Goal: Task Accomplishment & Management: Use online tool/utility

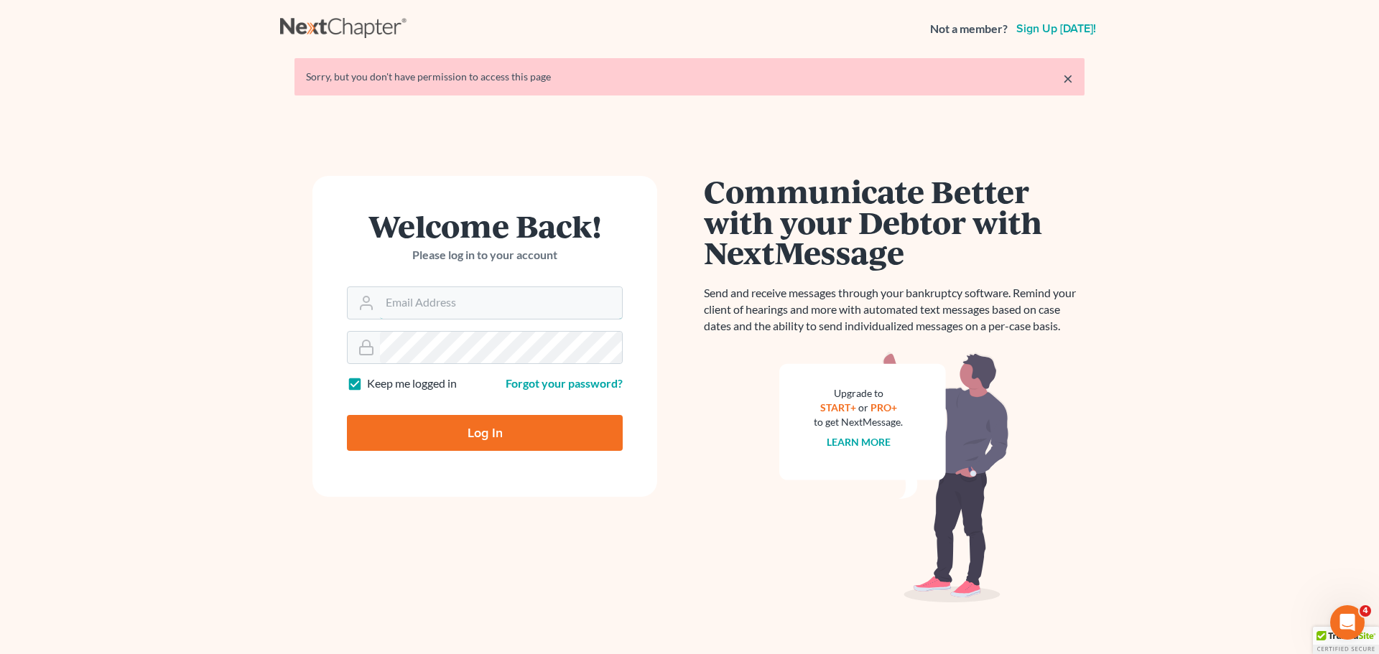
type input "MORT1986"
click at [527, 427] on input "Log In" at bounding box center [485, 433] width 276 height 36
type input "Thinking..."
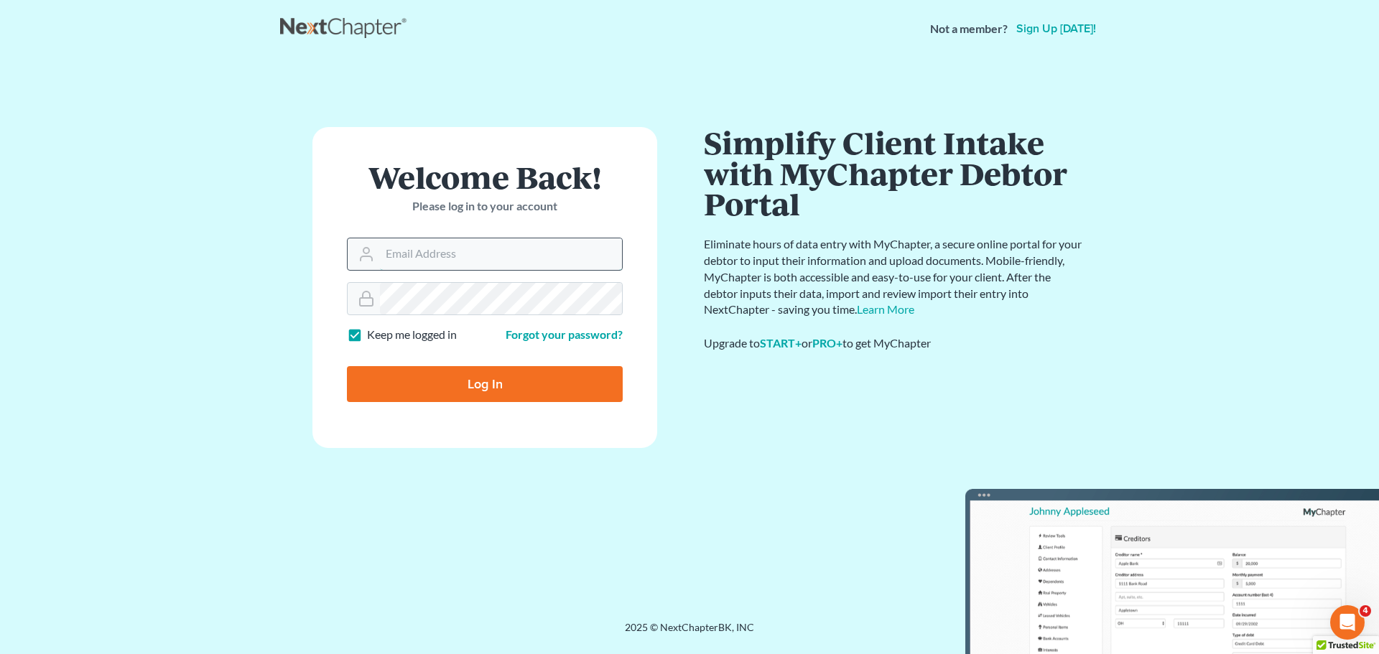
type input "MORT1986"
drag, startPoint x: 498, startPoint y: 264, endPoint x: 467, endPoint y: 264, distance: 30.9
click at [467, 264] on input "MORT1986" at bounding box center [501, 255] width 242 height 32
click at [462, 368] on input "Log In" at bounding box center [485, 384] width 276 height 36
type input "Thinking..."
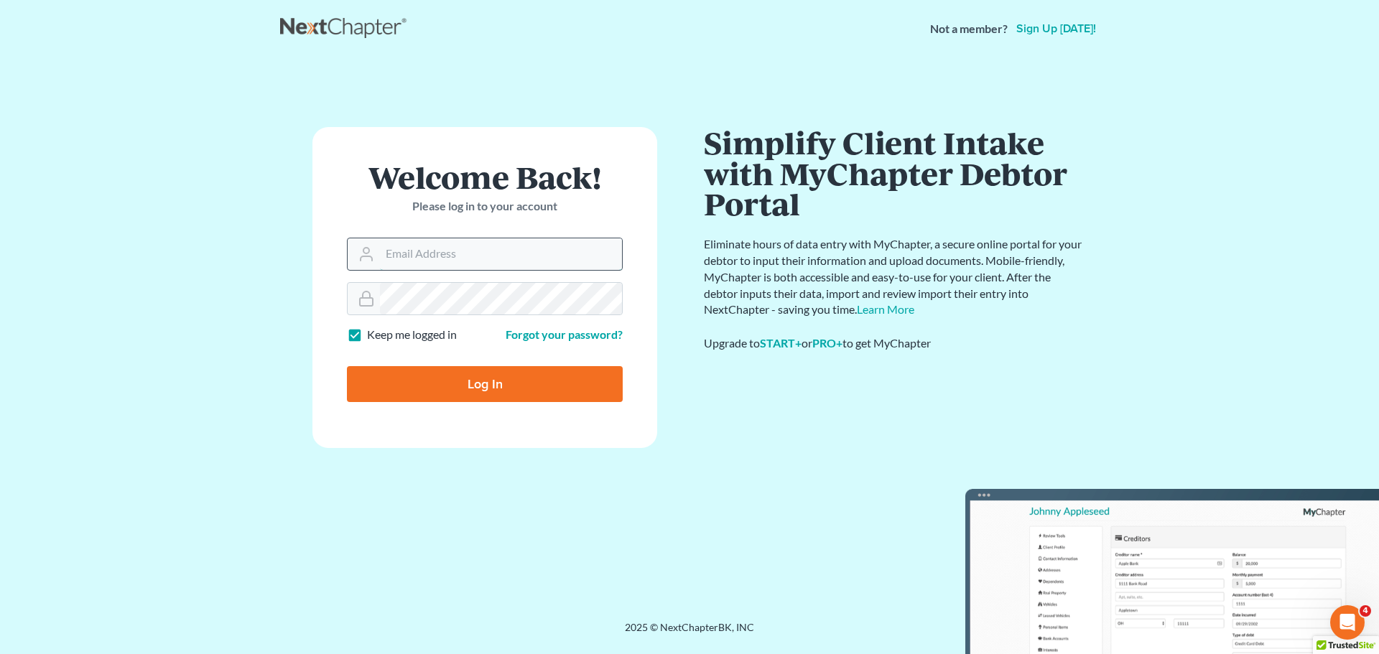
type input "MORT1986"
drag, startPoint x: 501, startPoint y: 261, endPoint x: 353, endPoint y: 267, distance: 148.1
click at [353, 267] on div "MORT1986" at bounding box center [485, 254] width 276 height 33
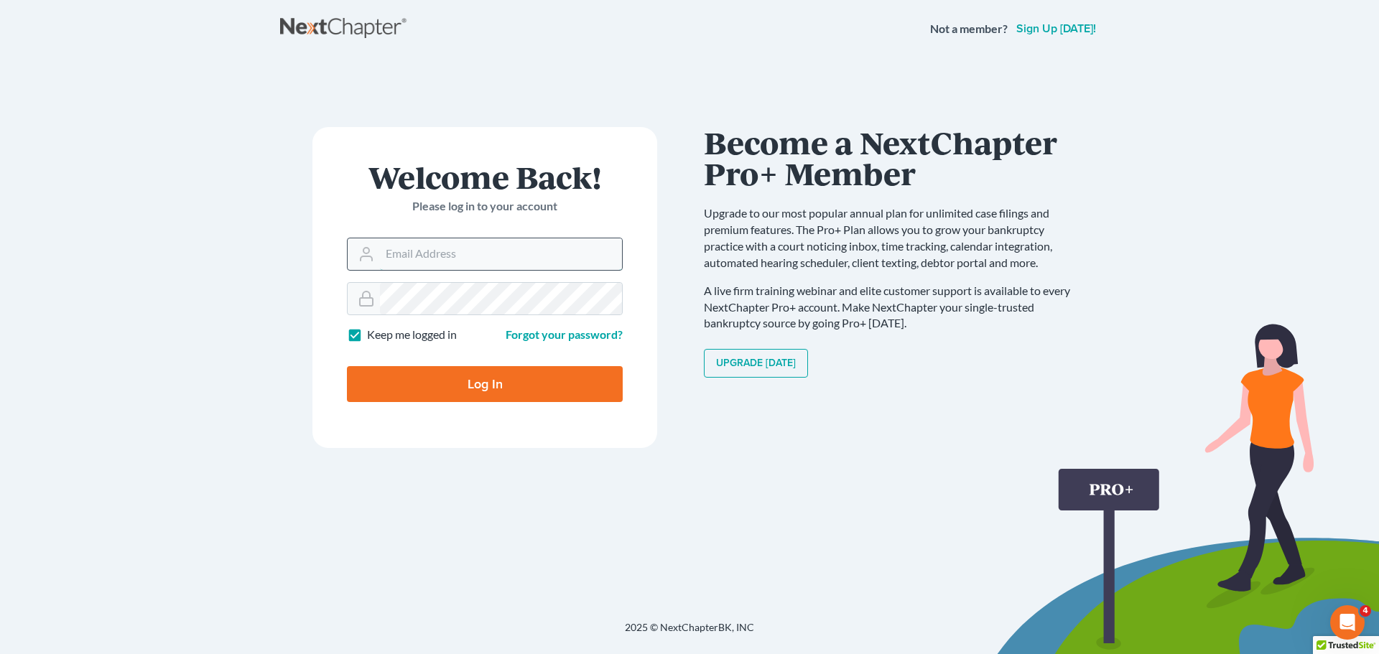
type input "marty@attorneyok.com"
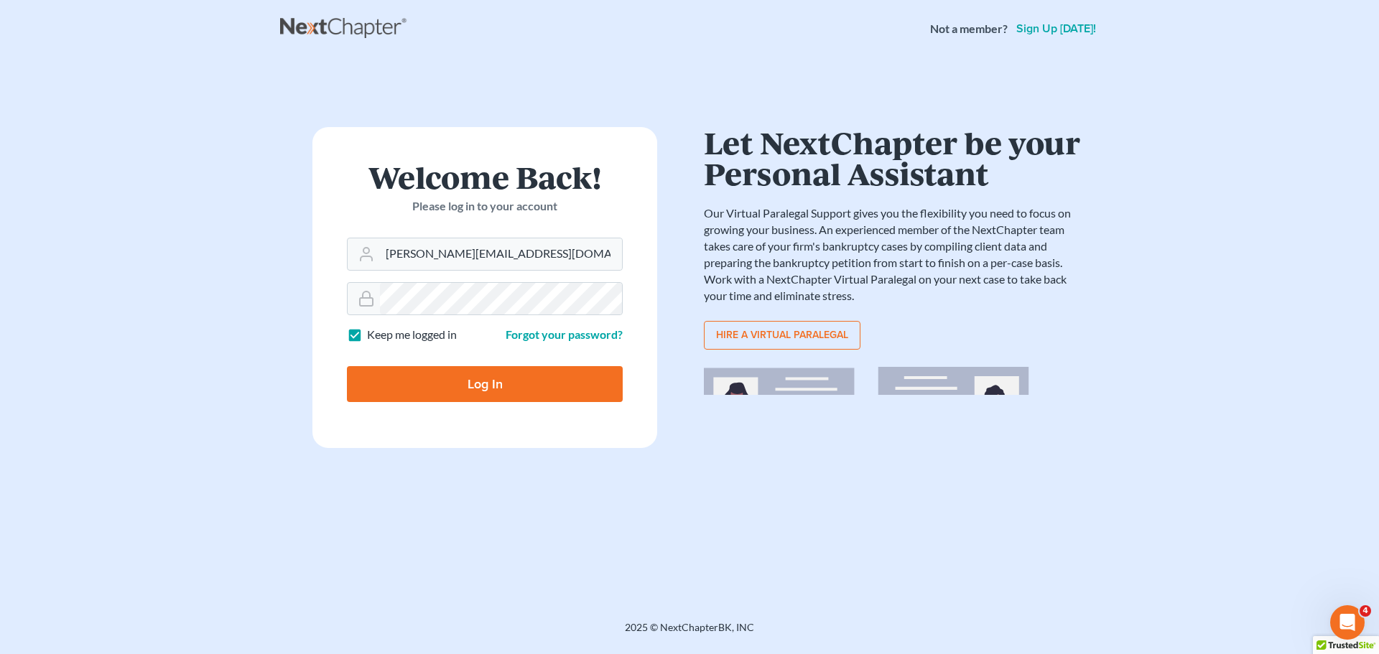
click at [511, 369] on input "Log In" at bounding box center [485, 384] width 276 height 36
type input "Thinking..."
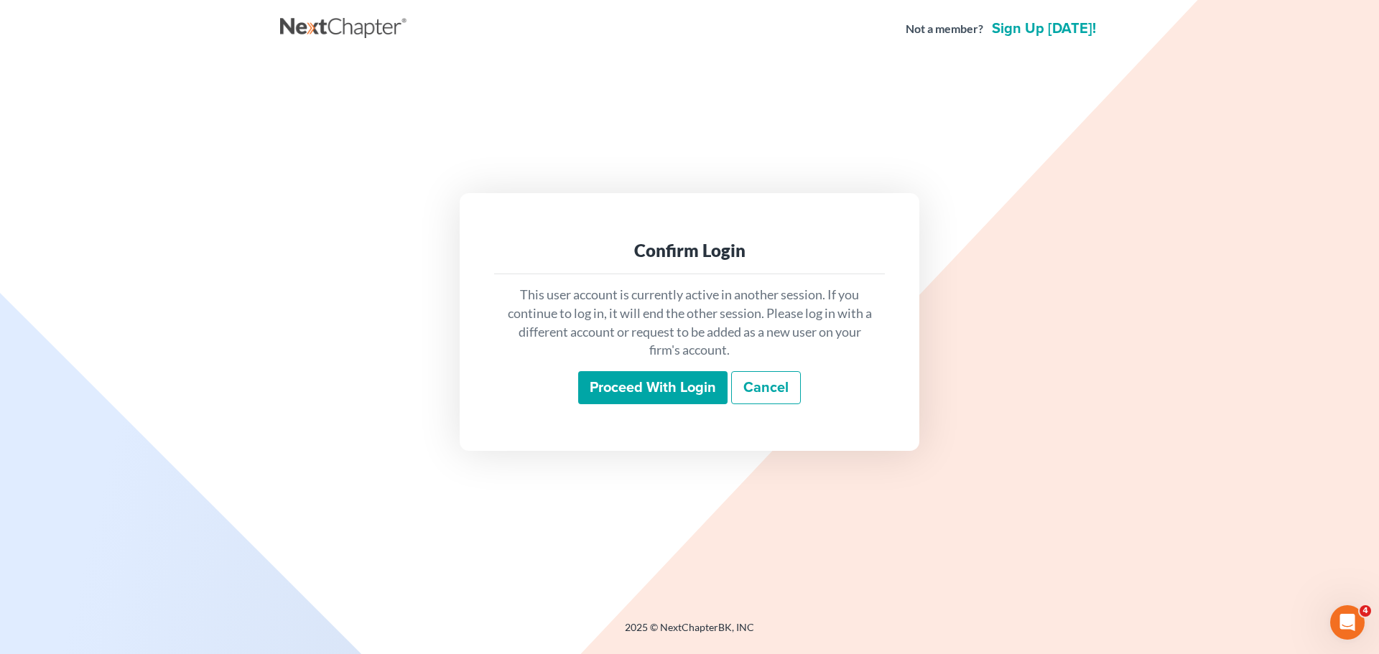
click at [588, 383] on input "Proceed with login" at bounding box center [652, 387] width 149 height 33
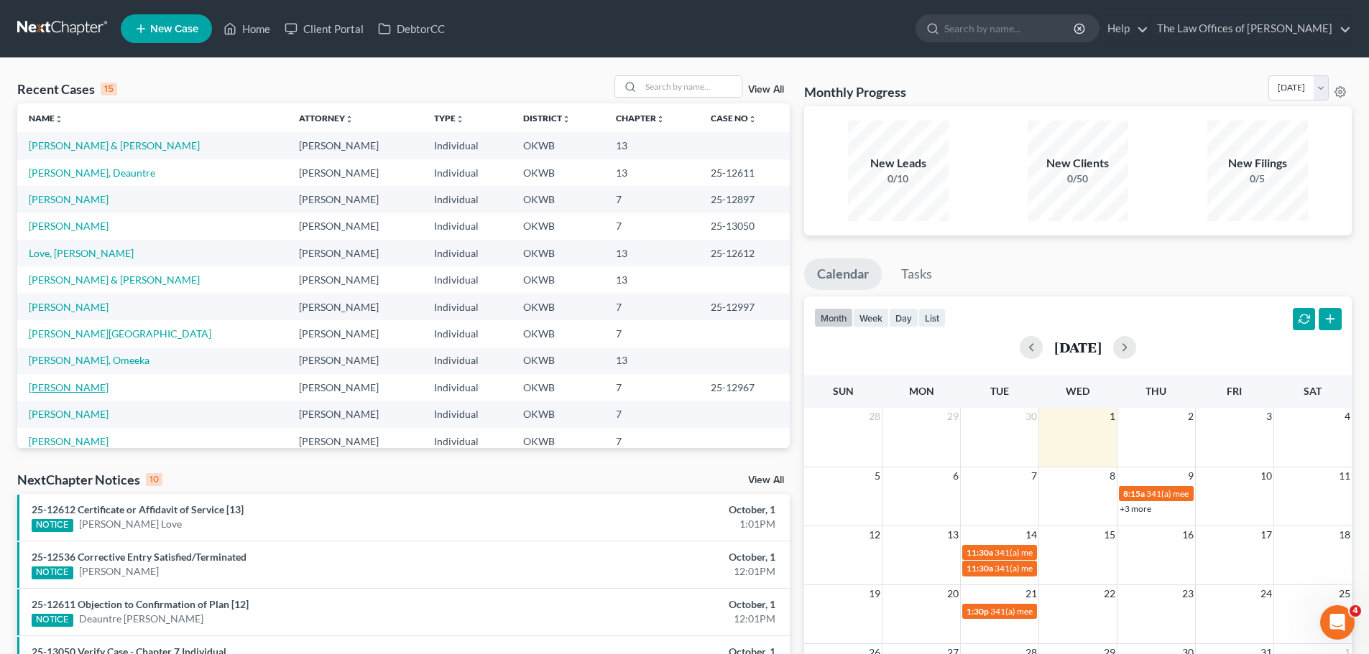
click at [90, 386] on link "[PERSON_NAME]" at bounding box center [69, 387] width 80 height 12
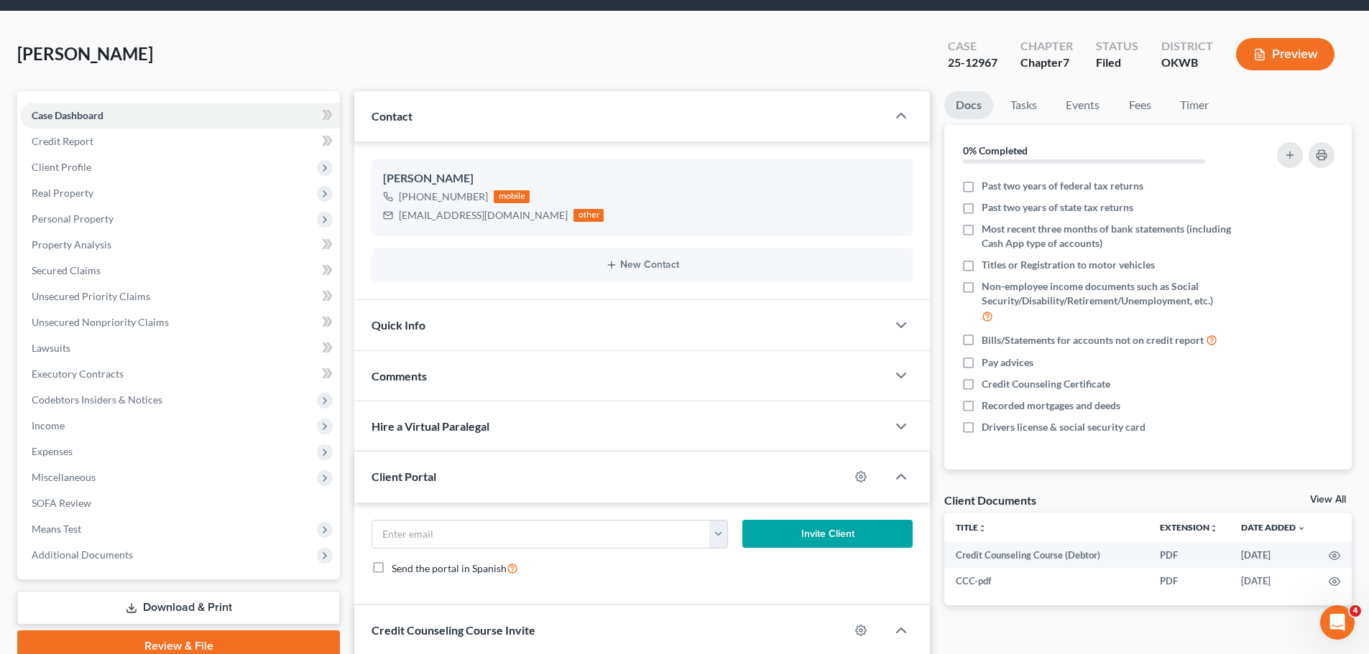
scroll to position [72, 0]
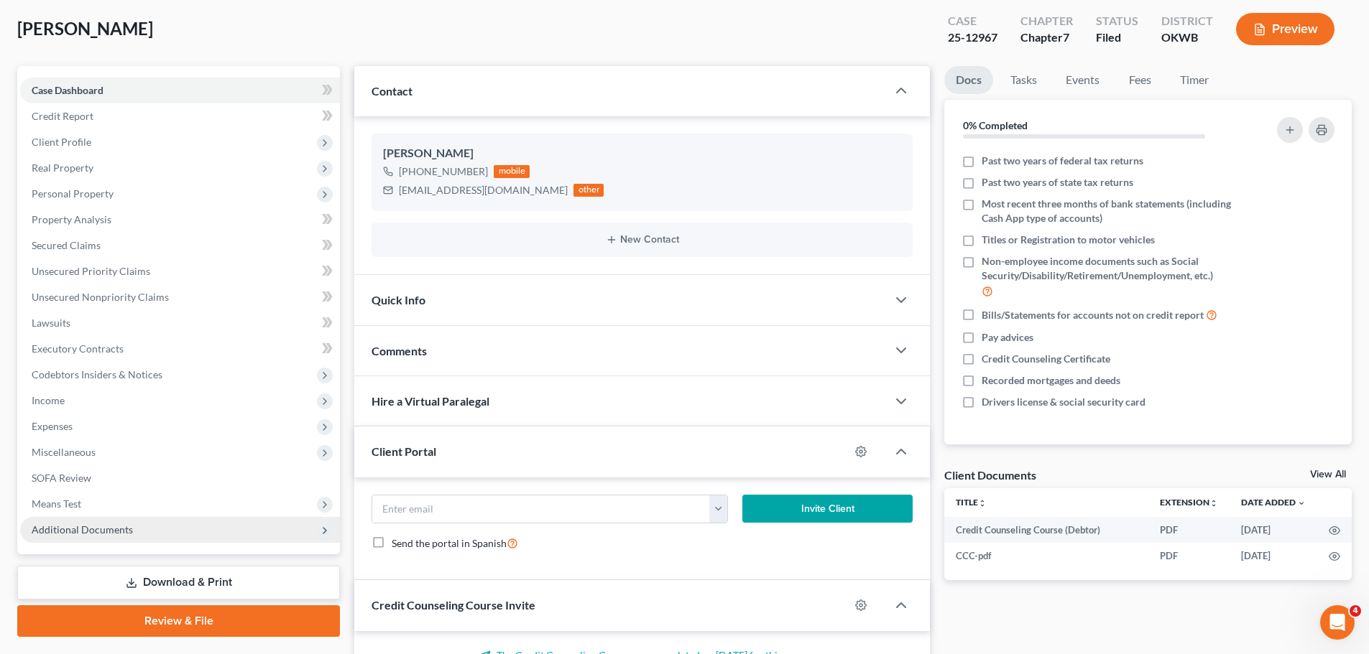
click at [200, 541] on span "Additional Documents" at bounding box center [180, 530] width 320 height 26
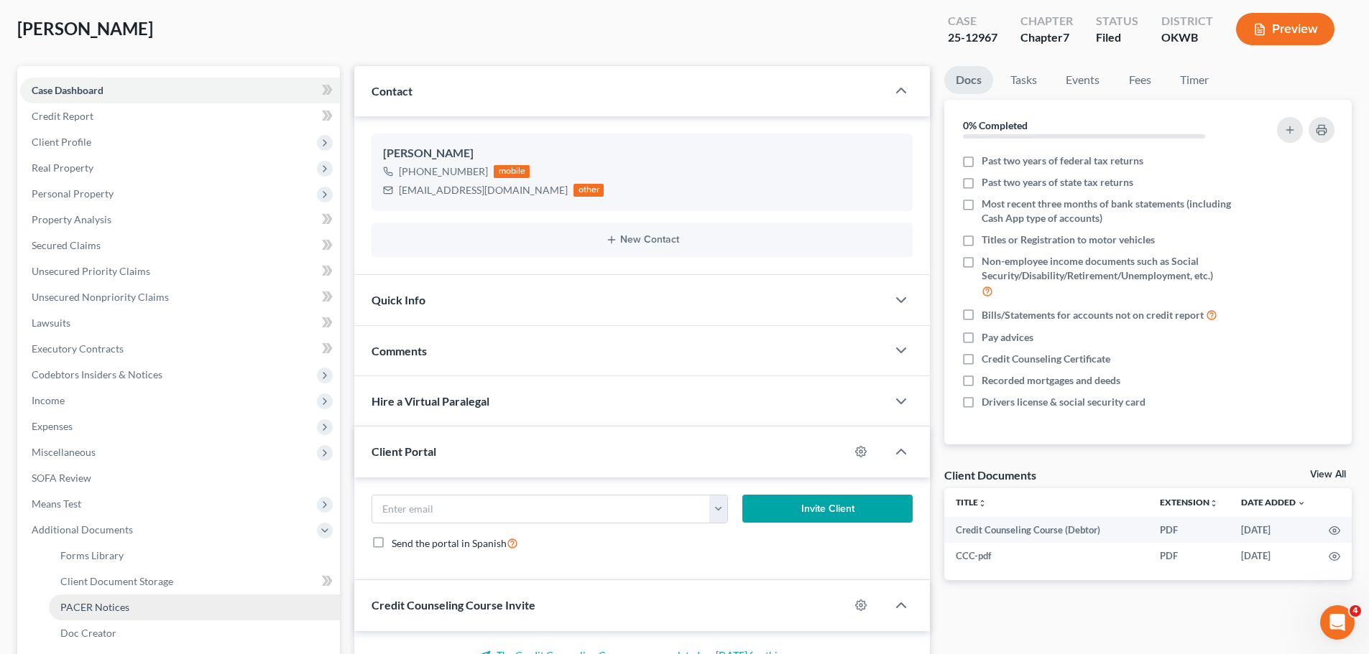
click at [199, 604] on link "PACER Notices" at bounding box center [194, 608] width 291 height 26
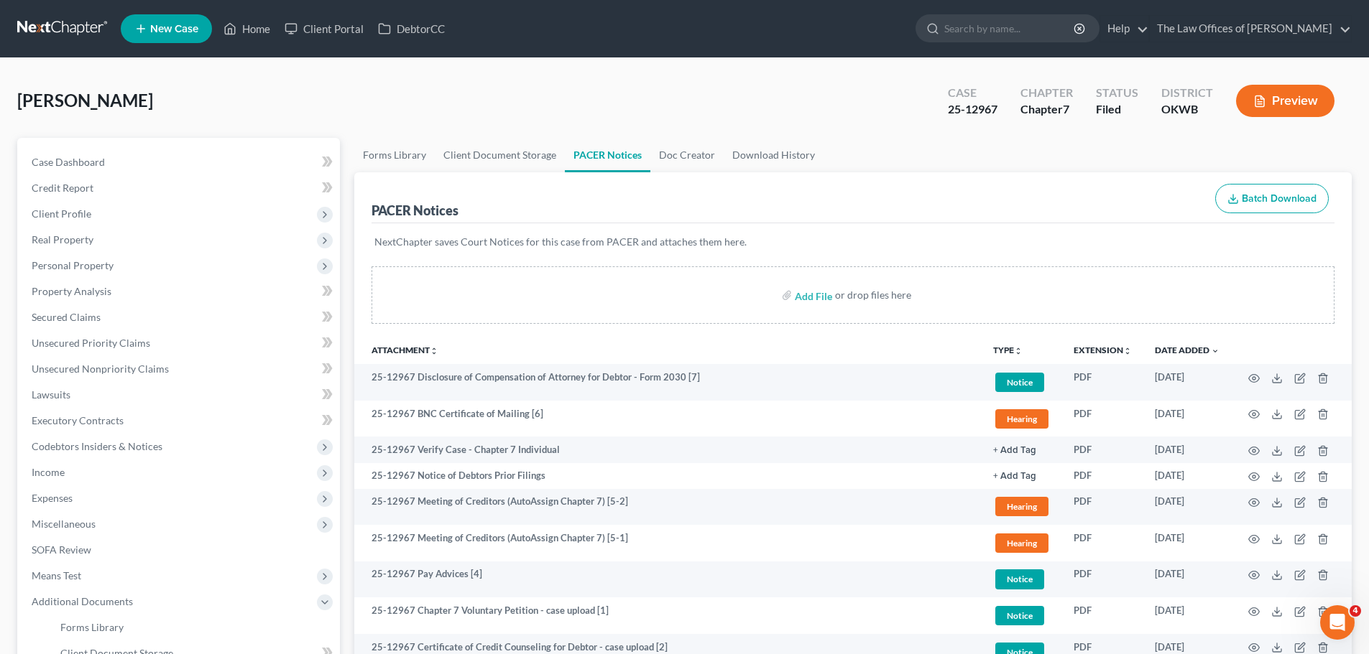
click at [1249, 207] on button "Batch Download" at bounding box center [1272, 199] width 114 height 30
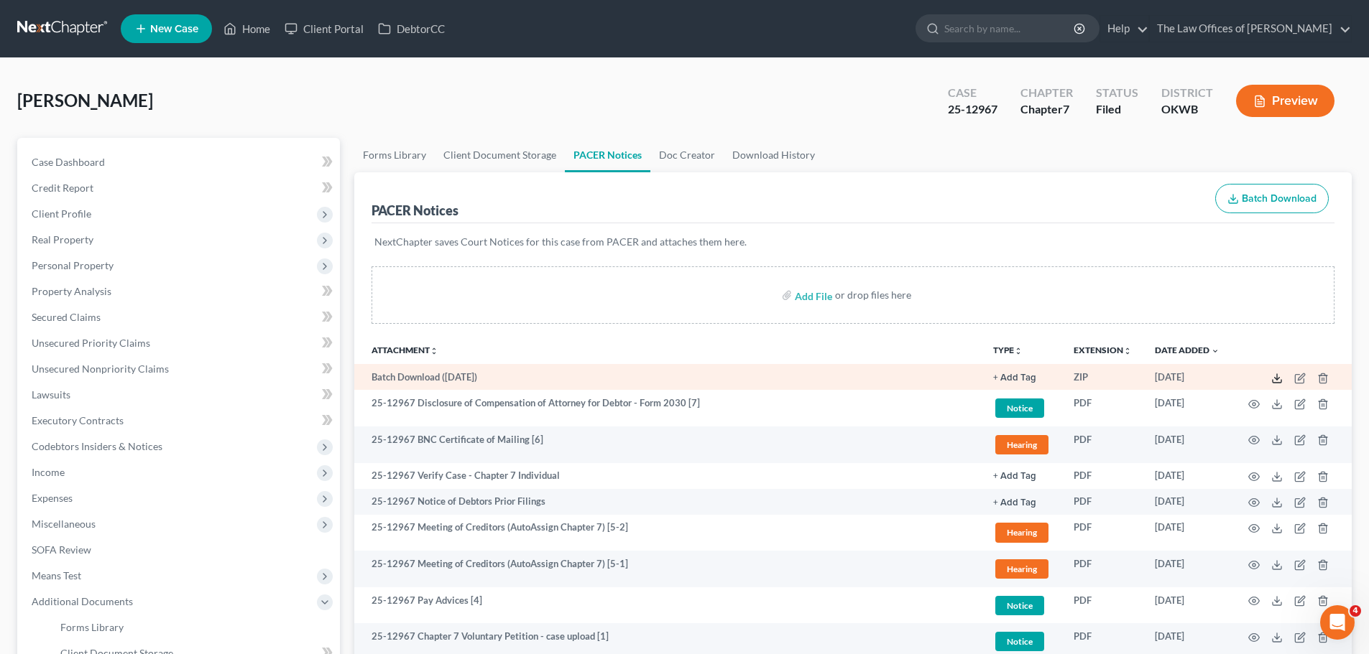
click at [1275, 376] on icon at bounding box center [1276, 378] width 11 height 11
